Goal: Task Accomplishment & Management: Use online tool/utility

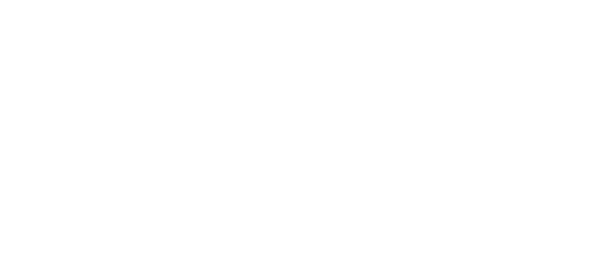
click at [276, 0] on html at bounding box center [296, 0] width 592 height 0
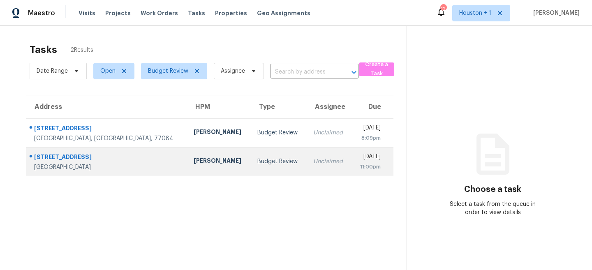
click at [257, 162] on div "Budget Review" at bounding box center [278, 161] width 43 height 8
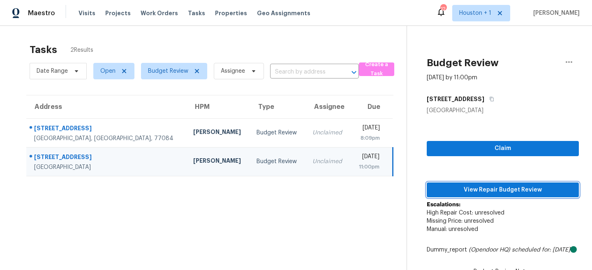
click at [518, 188] on span "View Repair Budget Review" at bounding box center [502, 190] width 139 height 10
